Goal: Transaction & Acquisition: Purchase product/service

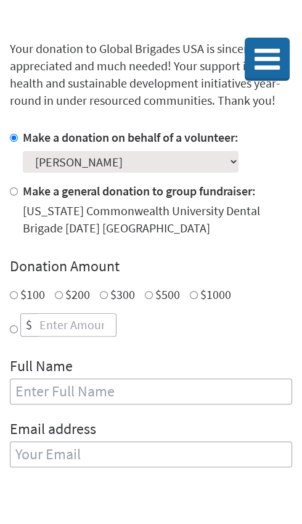
scroll to position [253, 0]
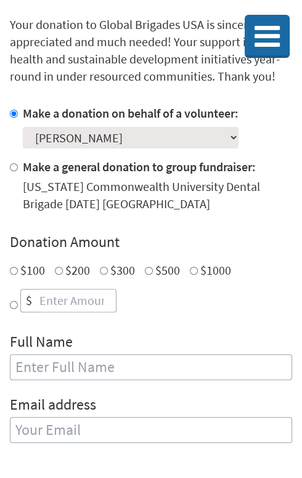
click at [15, 312] on input "Other" at bounding box center [14, 305] width 8 height 15
radio input "true"
click at [84, 312] on input "number" at bounding box center [76, 301] width 79 height 22
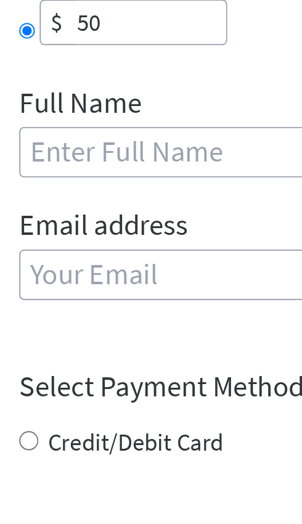
scroll to position [253, 0]
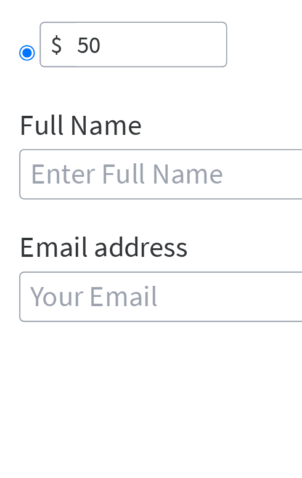
type input "50"
click at [78, 379] on input "text" at bounding box center [151, 367] width 282 height 26
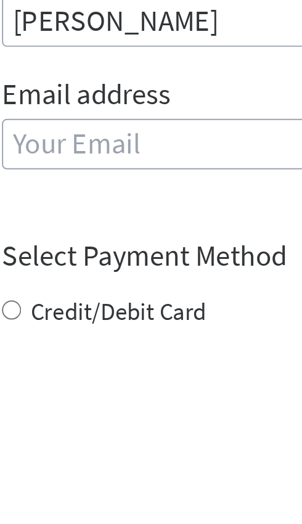
type input "Abraham Maram"
click at [52, 457] on div "Email address" at bounding box center [151, 425] width 282 height 63
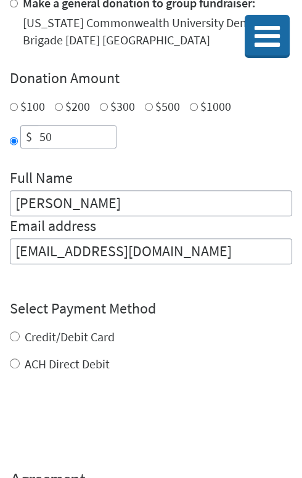
scroll to position [418, 0]
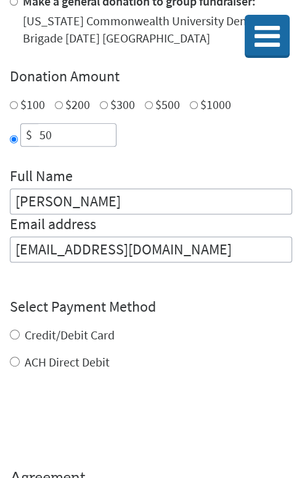
type input "abrahammaram57@gmail.com"
click at [17, 371] on div "Credit/Debit Card ACH Direct Debit" at bounding box center [151, 348] width 282 height 44
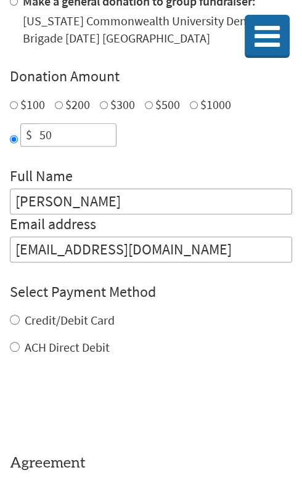
click at [25, 328] on label "Credit/Debit Card" at bounding box center [70, 319] width 90 height 15
click at [20, 325] on input "Credit/Debit Card" at bounding box center [15, 320] width 10 height 10
radio input "true"
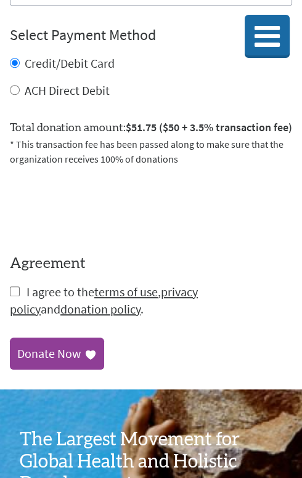
scroll to position [676, 0]
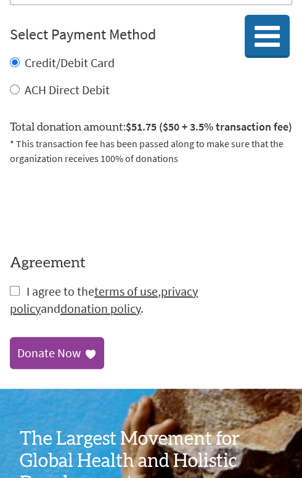
click at [16, 296] on input "checkbox" at bounding box center [15, 291] width 10 height 10
checkbox input "true"
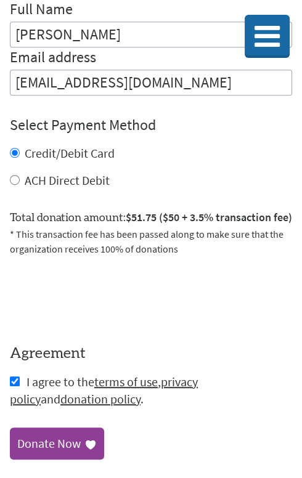
scroll to position [588, 0]
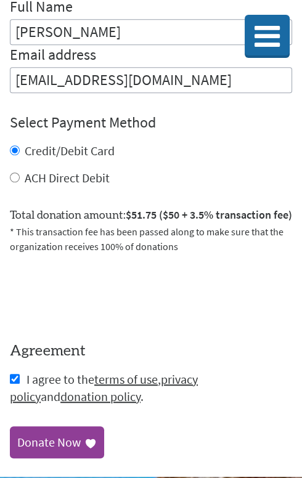
click at [67, 451] on div "Donate Now" at bounding box center [48, 442] width 63 height 17
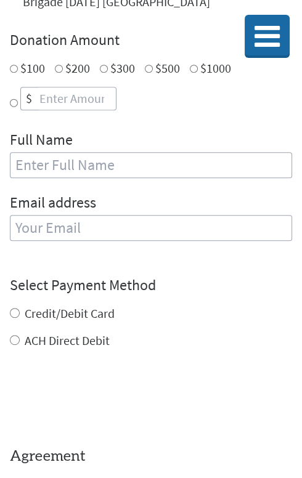
scroll to position [456, 0]
